Goal: Check status

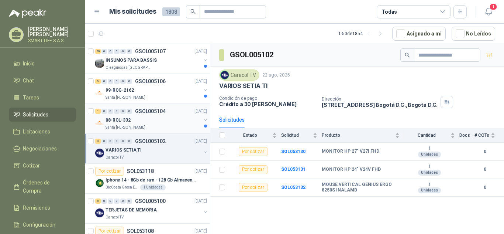
click at [141, 124] on div "08-RQL-332" at bounding box center [154, 120] width 96 height 9
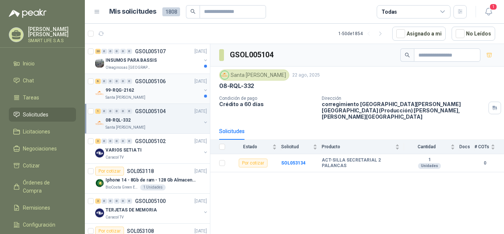
click at [144, 92] on div "99-RQG-2162" at bounding box center [154, 90] width 96 height 9
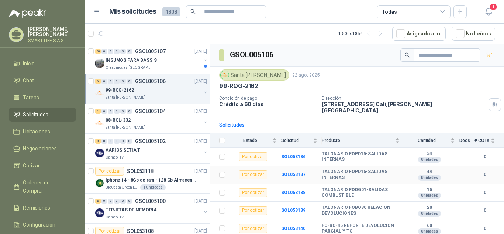
scroll to position [14, 0]
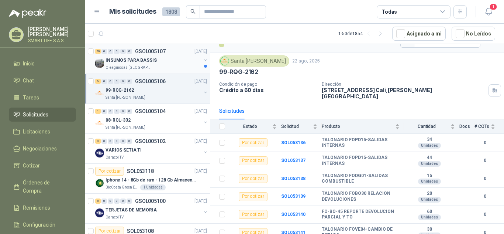
click at [135, 67] on p "Oleaginosas [GEOGRAPHIC_DATA][PERSON_NAME]" at bounding box center [129, 68] width 47 height 6
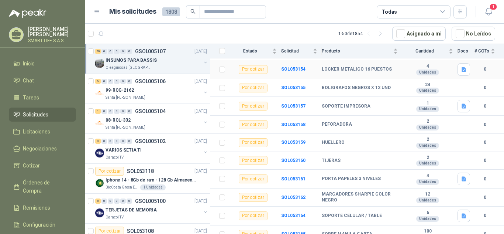
scroll to position [272, 0]
